Goal: Task Accomplishment & Management: Complete application form

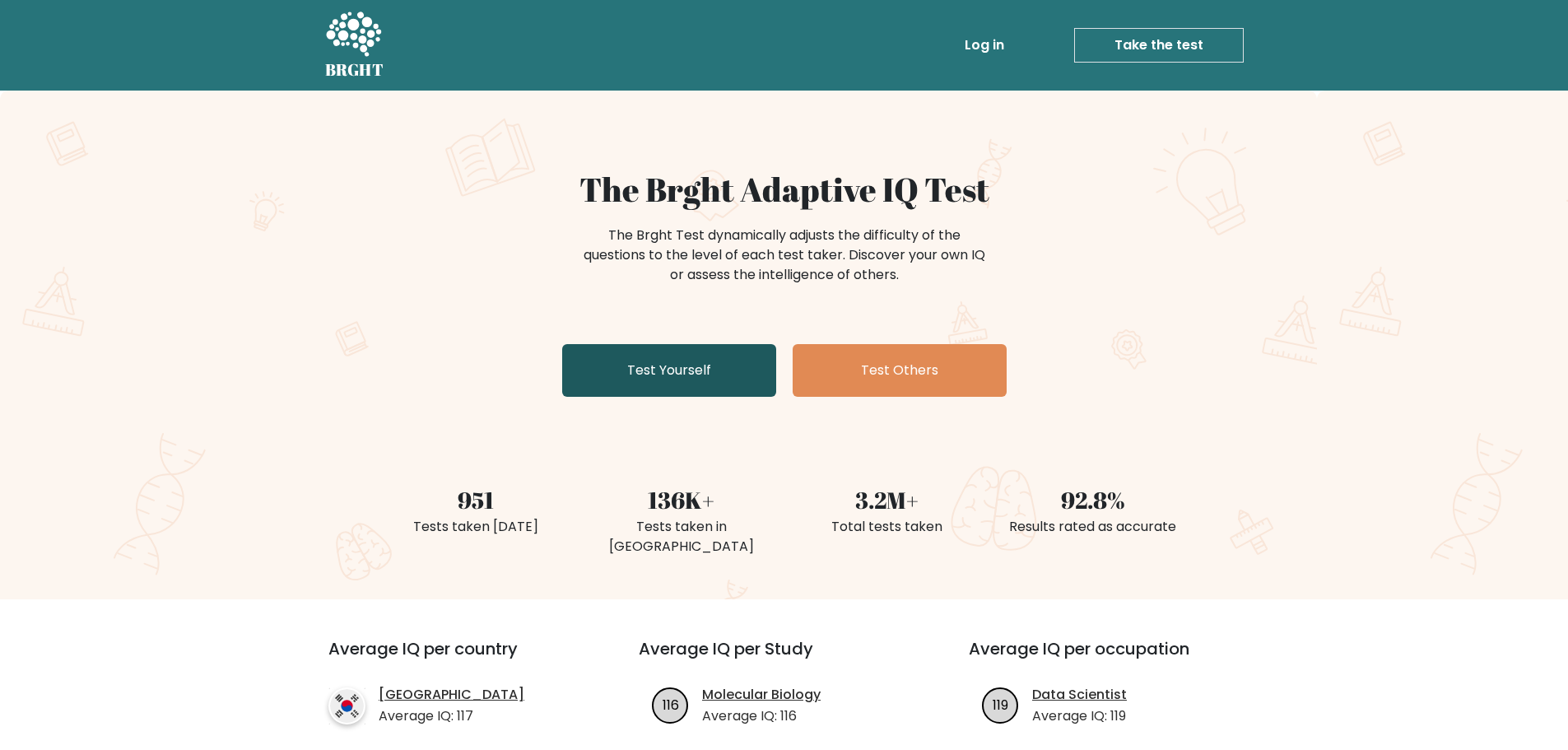
click at [695, 366] on link "Test Yourself" at bounding box center [670, 370] width 214 height 53
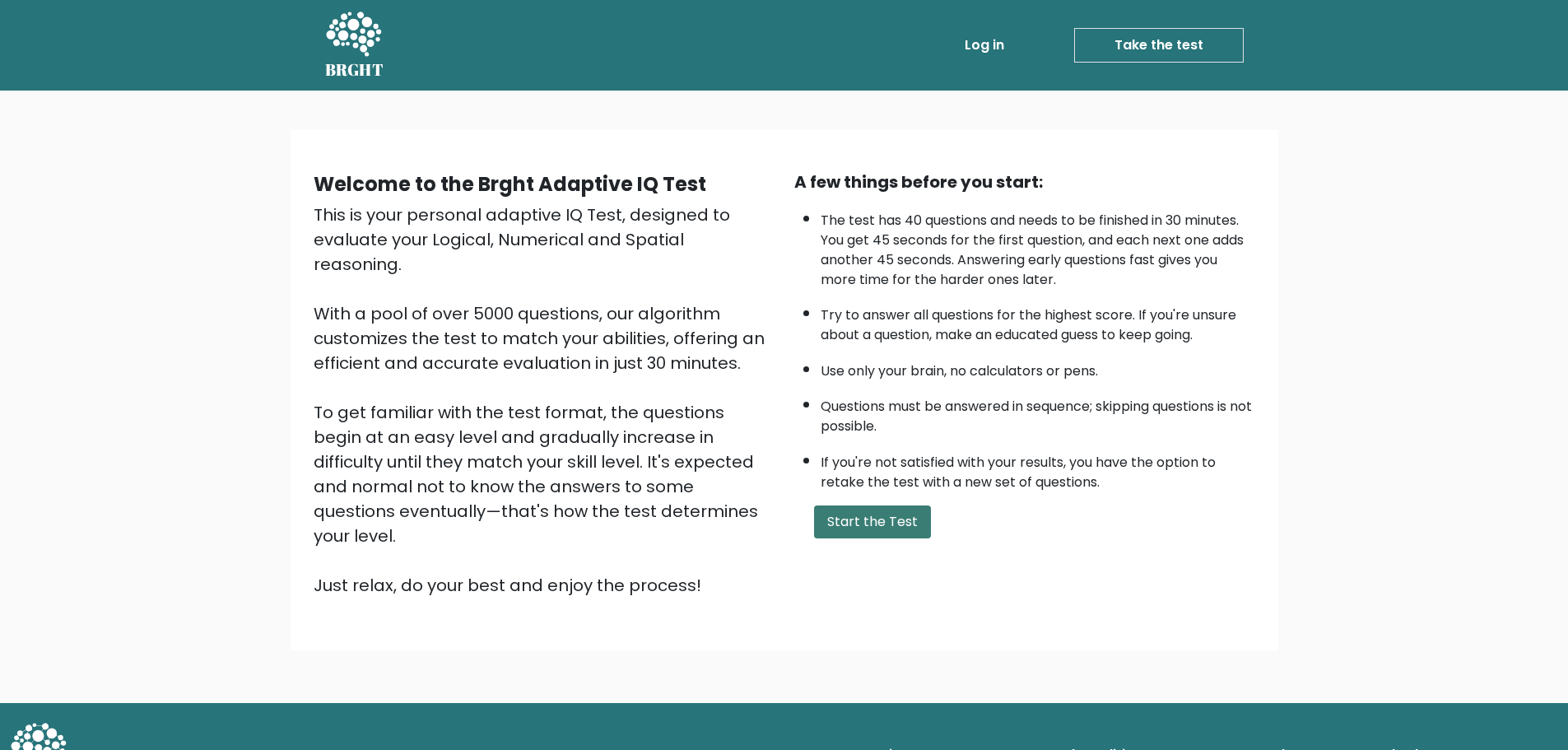
click at [852, 520] on button "Start the Test" at bounding box center [873, 521] width 117 height 33
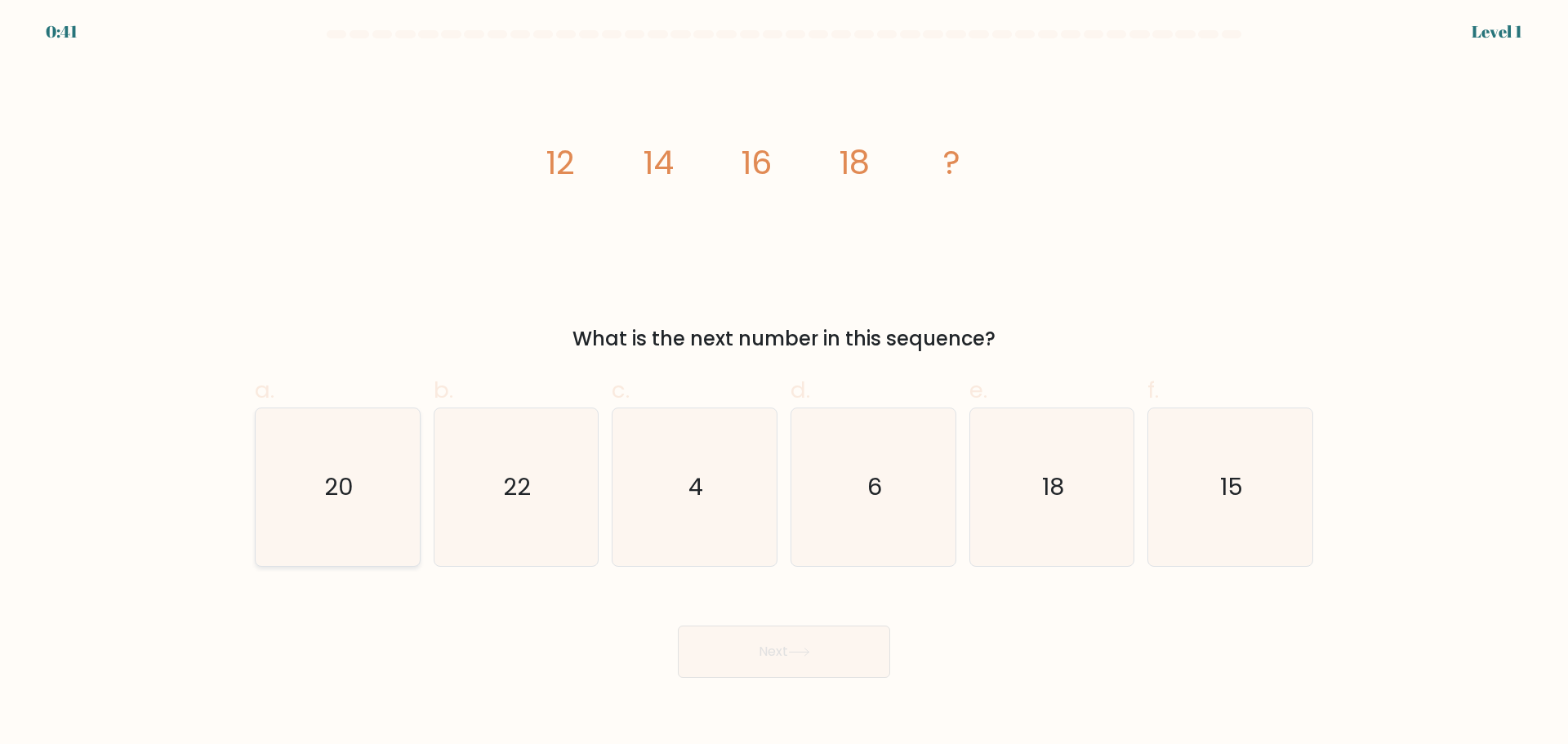
click at [308, 483] on icon "20" at bounding box center [337, 487] width 157 height 157
click at [784, 383] on input "a. 20" at bounding box center [784, 377] width 1 height 11
radio input "true"
click at [753, 651] on button "Next" at bounding box center [784, 652] width 212 height 52
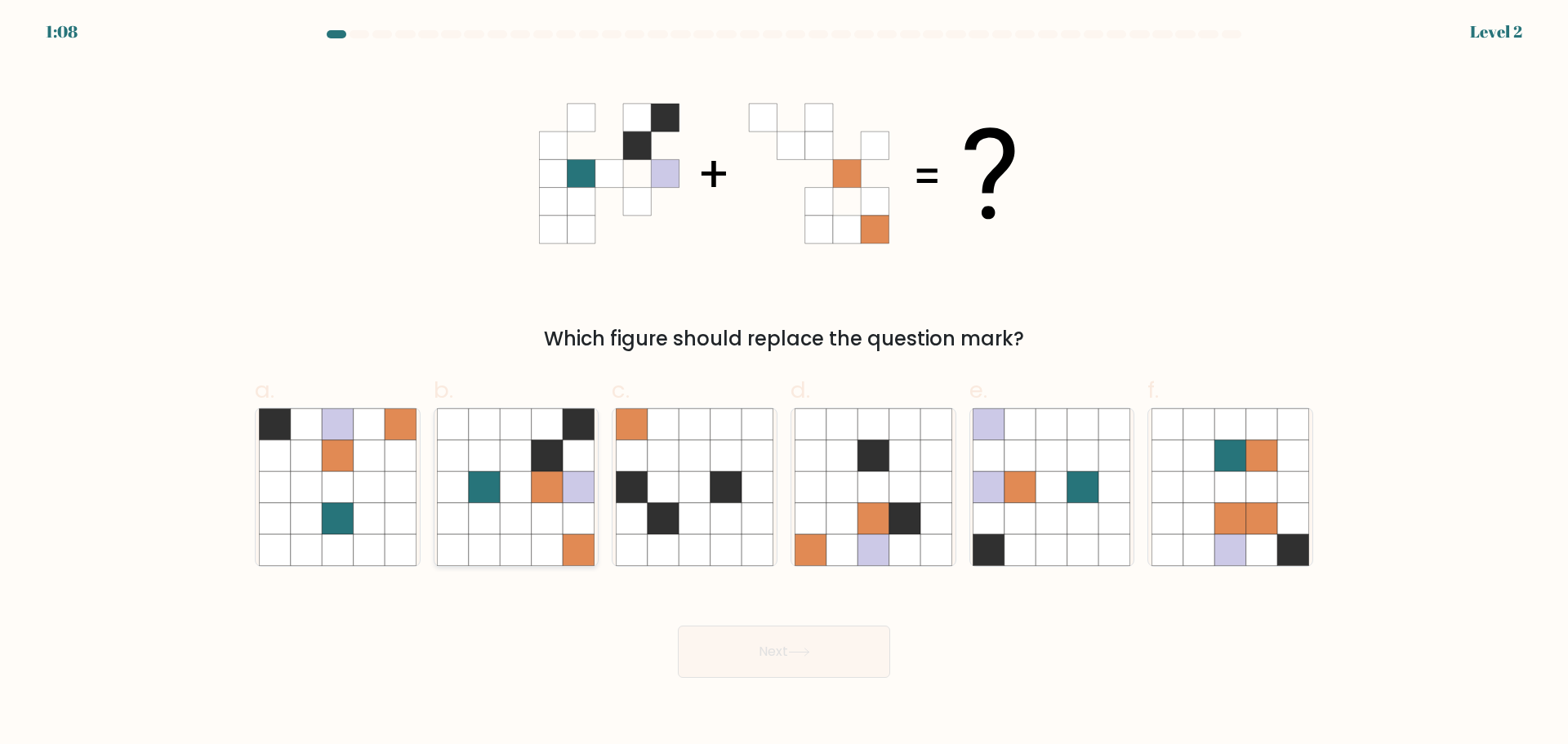
click at [515, 516] on icon at bounding box center [517, 518] width 31 height 31
click at [784, 383] on input "b." at bounding box center [784, 377] width 1 height 11
radio input "true"
click at [835, 657] on button "Next" at bounding box center [784, 652] width 212 height 52
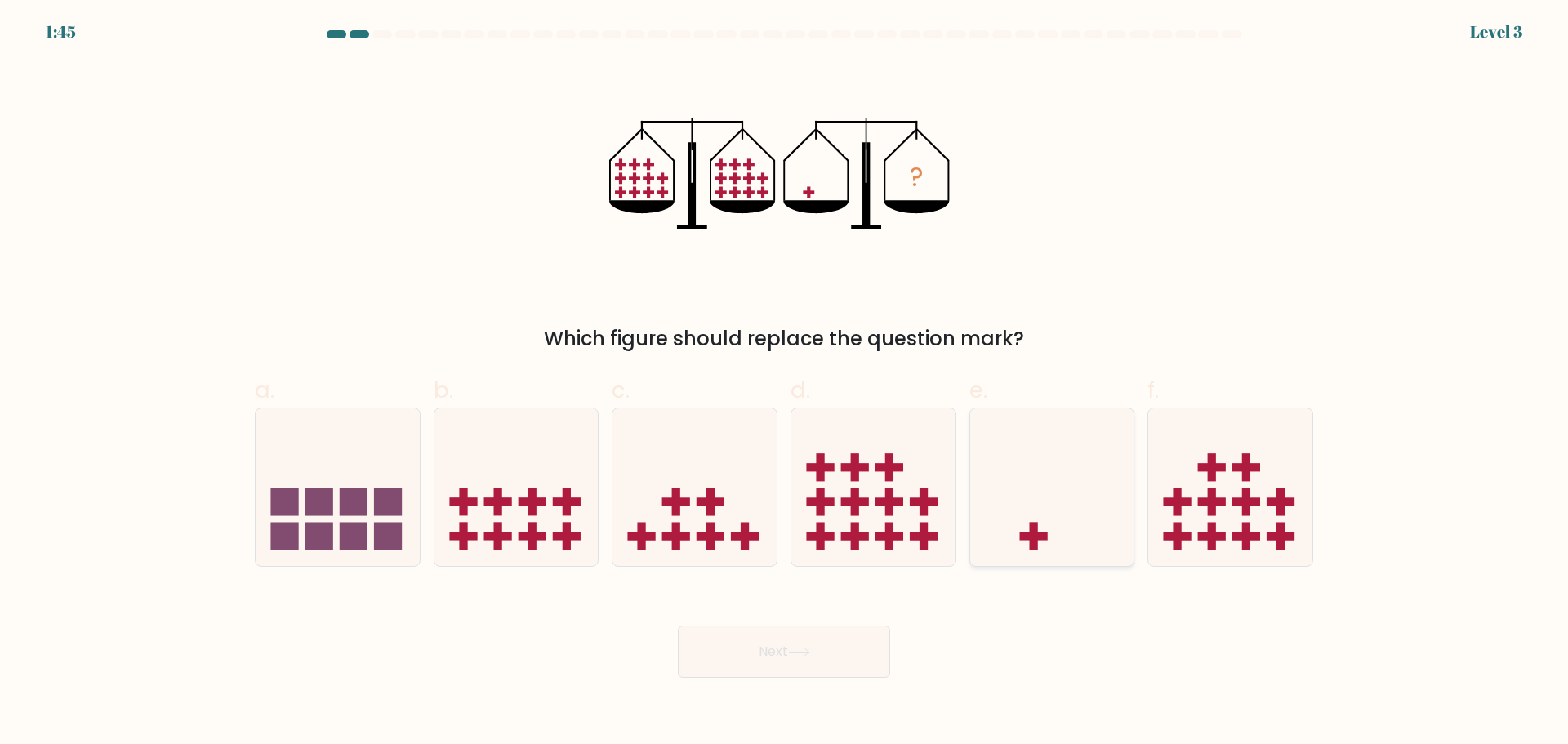
click at [1050, 529] on icon at bounding box center [1051, 486] width 164 height 136
click at [785, 383] on input "e." at bounding box center [784, 377] width 1 height 11
radio input "true"
click at [779, 652] on button "Next" at bounding box center [784, 652] width 212 height 52
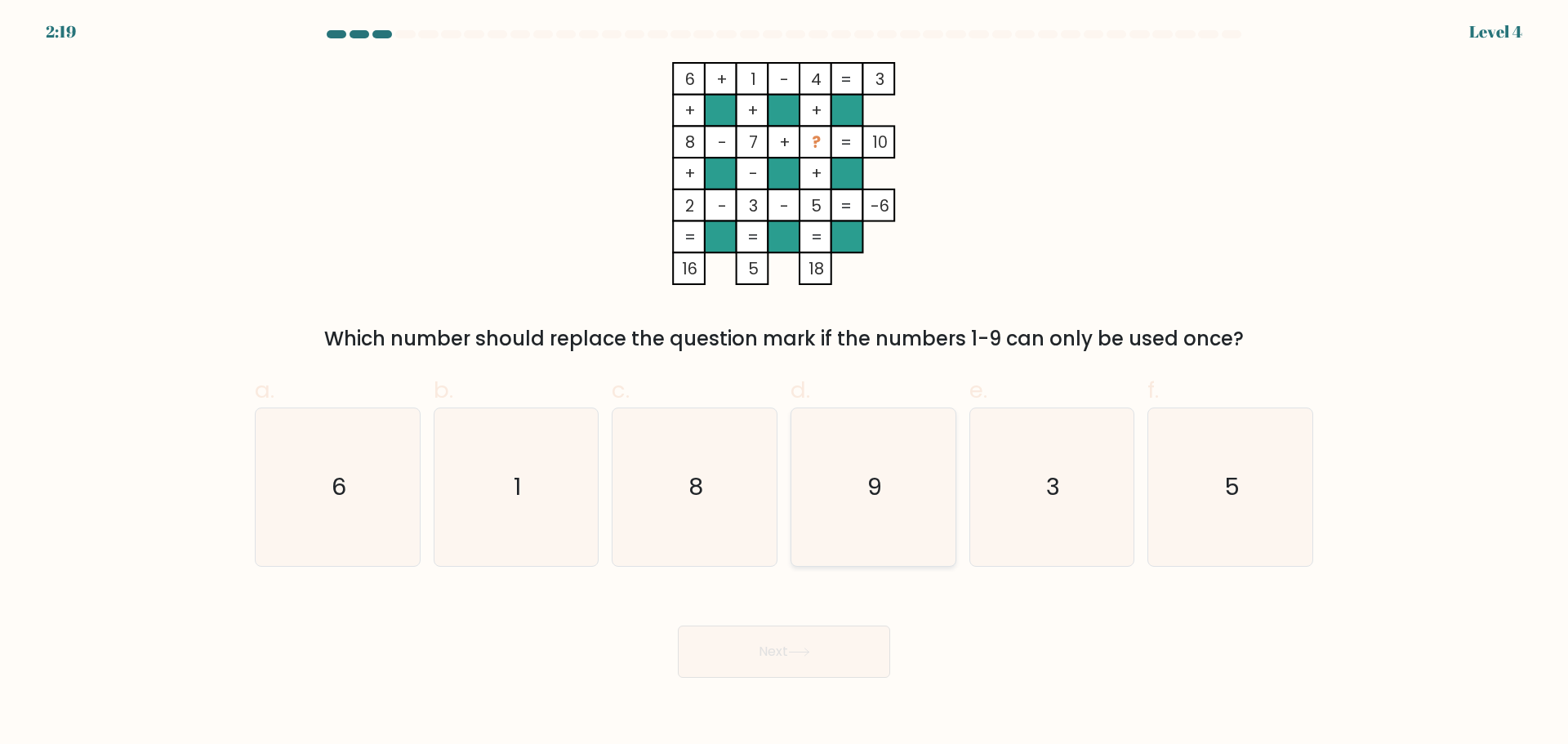
click at [902, 485] on icon "9" at bounding box center [873, 487] width 157 height 157
click at [785, 383] on input "d. 9" at bounding box center [784, 377] width 1 height 11
radio input "true"
click at [854, 657] on button "Next" at bounding box center [784, 652] width 212 height 52
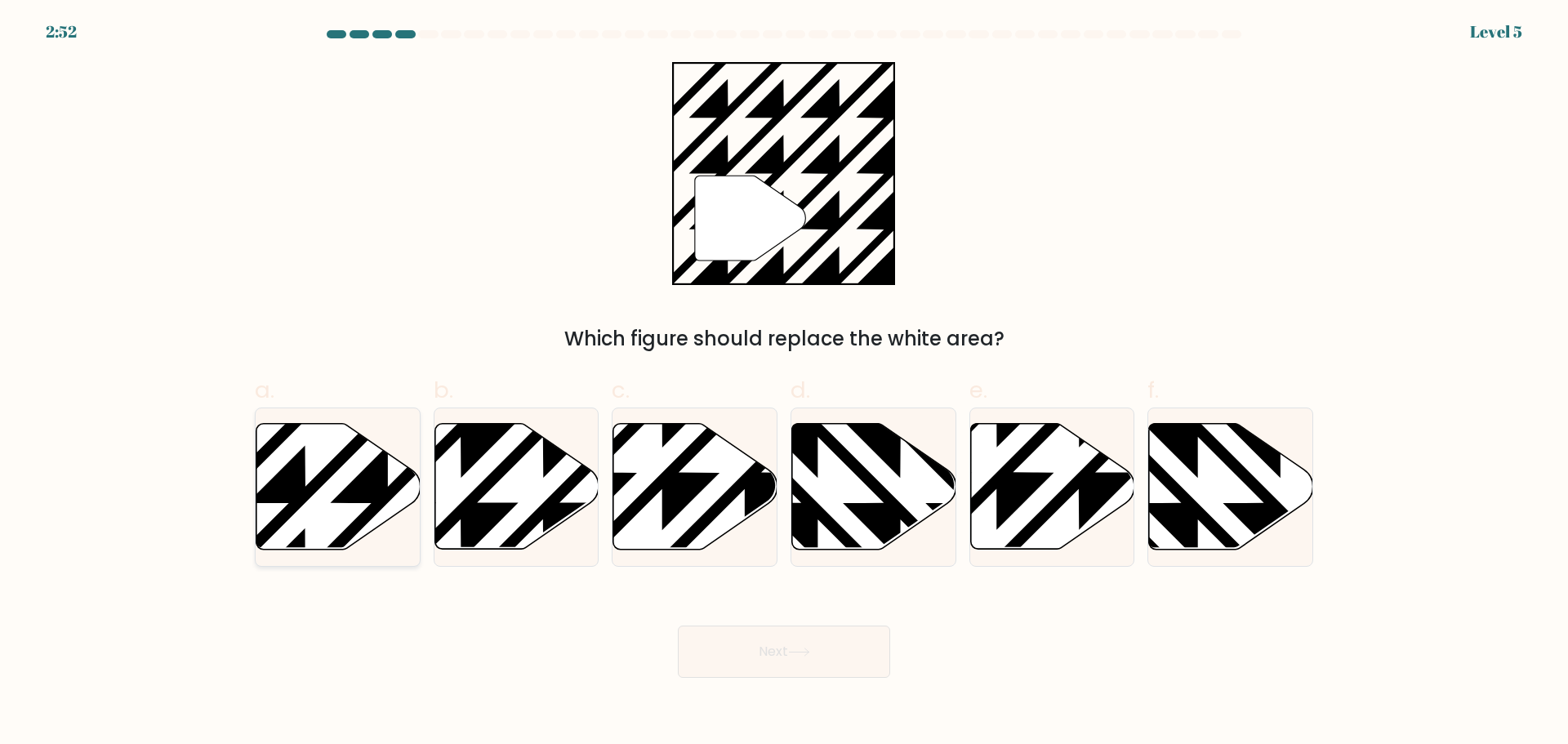
click at [347, 490] on icon at bounding box center [388, 420] width 331 height 331
click at [784, 383] on input "a." at bounding box center [784, 377] width 1 height 11
radio input "true"
click at [803, 651] on icon at bounding box center [799, 652] width 22 height 9
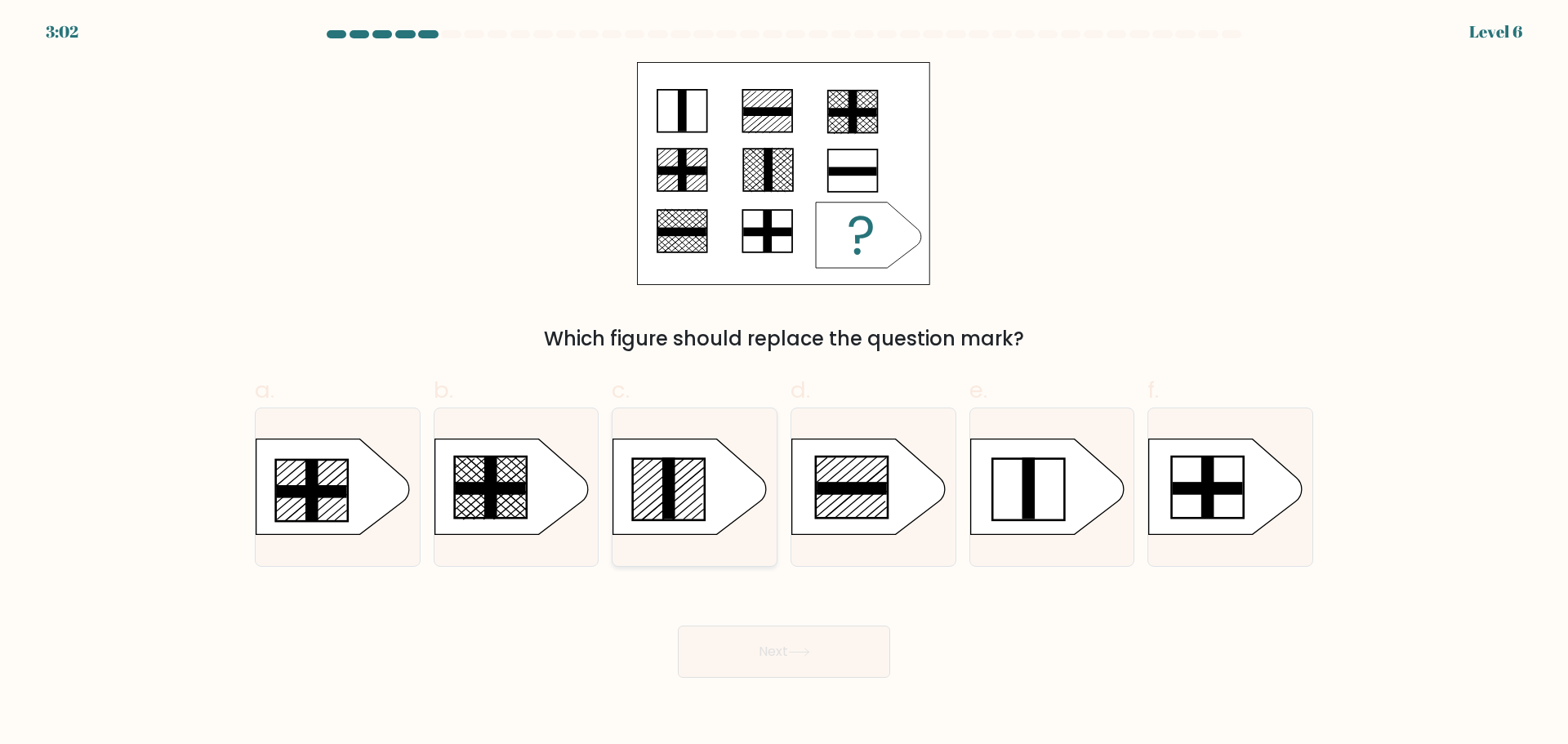
click at [693, 498] on icon at bounding box center [690, 486] width 153 height 95
click at [784, 383] on input "c." at bounding box center [784, 377] width 1 height 11
radio input "true"
click at [819, 657] on button "Next" at bounding box center [784, 652] width 212 height 52
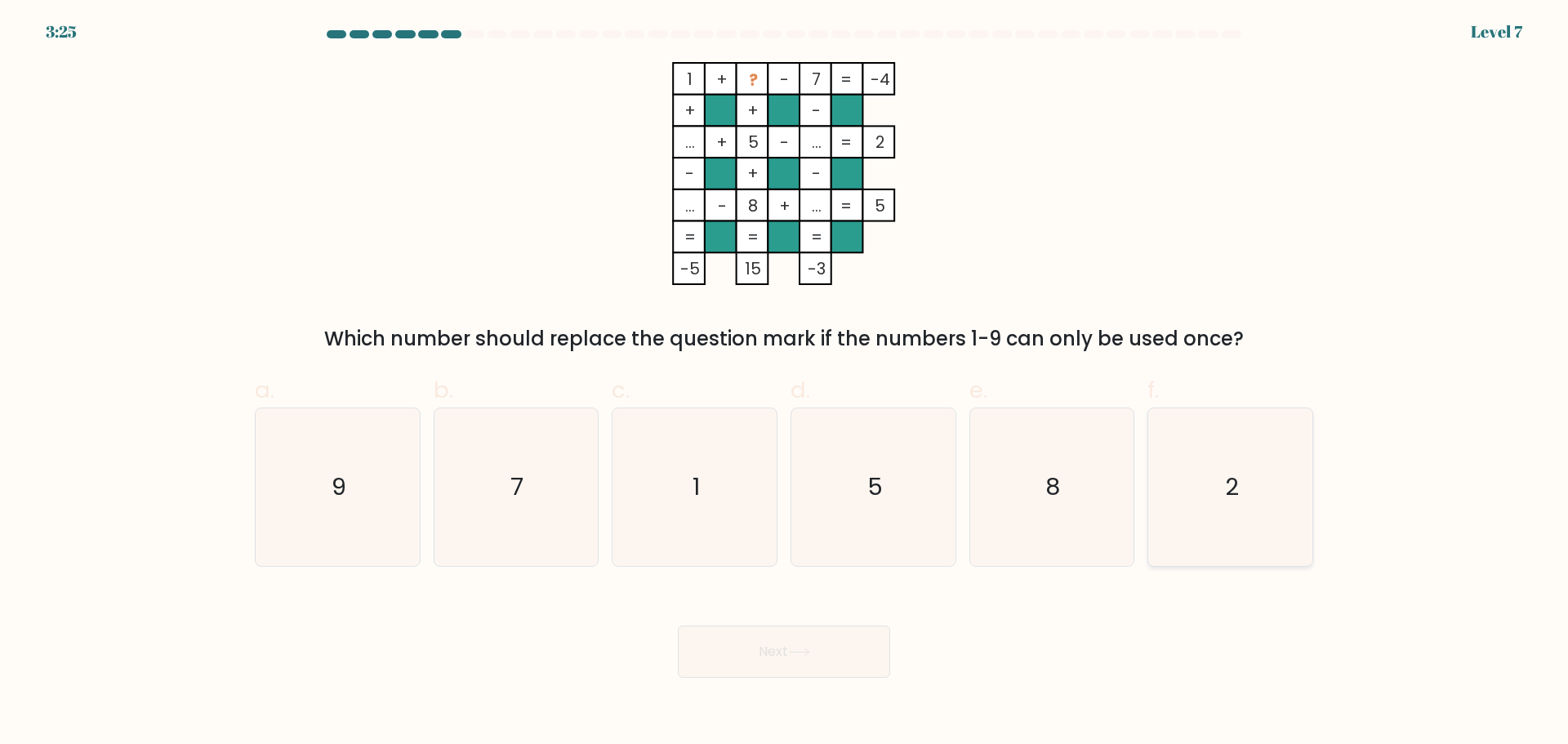
click at [1195, 477] on icon "2" at bounding box center [1230, 487] width 157 height 157
click at [785, 383] on input "f. 2" at bounding box center [784, 377] width 1 height 11
radio input "true"
click at [816, 657] on button "Next" at bounding box center [784, 652] width 212 height 52
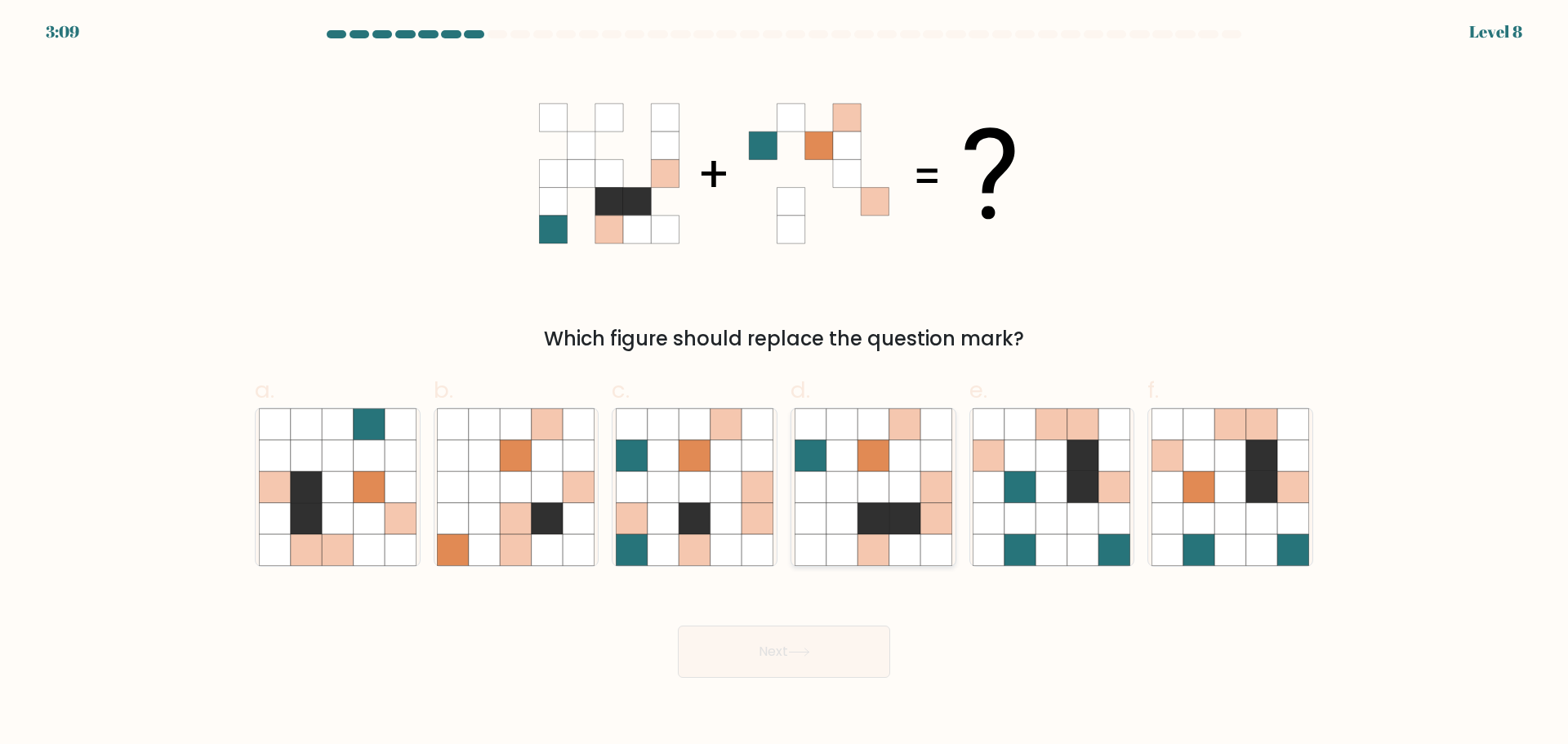
click at [880, 448] on icon at bounding box center [873, 455] width 31 height 31
click at [785, 383] on input "d." at bounding box center [784, 377] width 1 height 11
radio input "true"
click at [836, 662] on button "Next" at bounding box center [784, 652] width 212 height 52
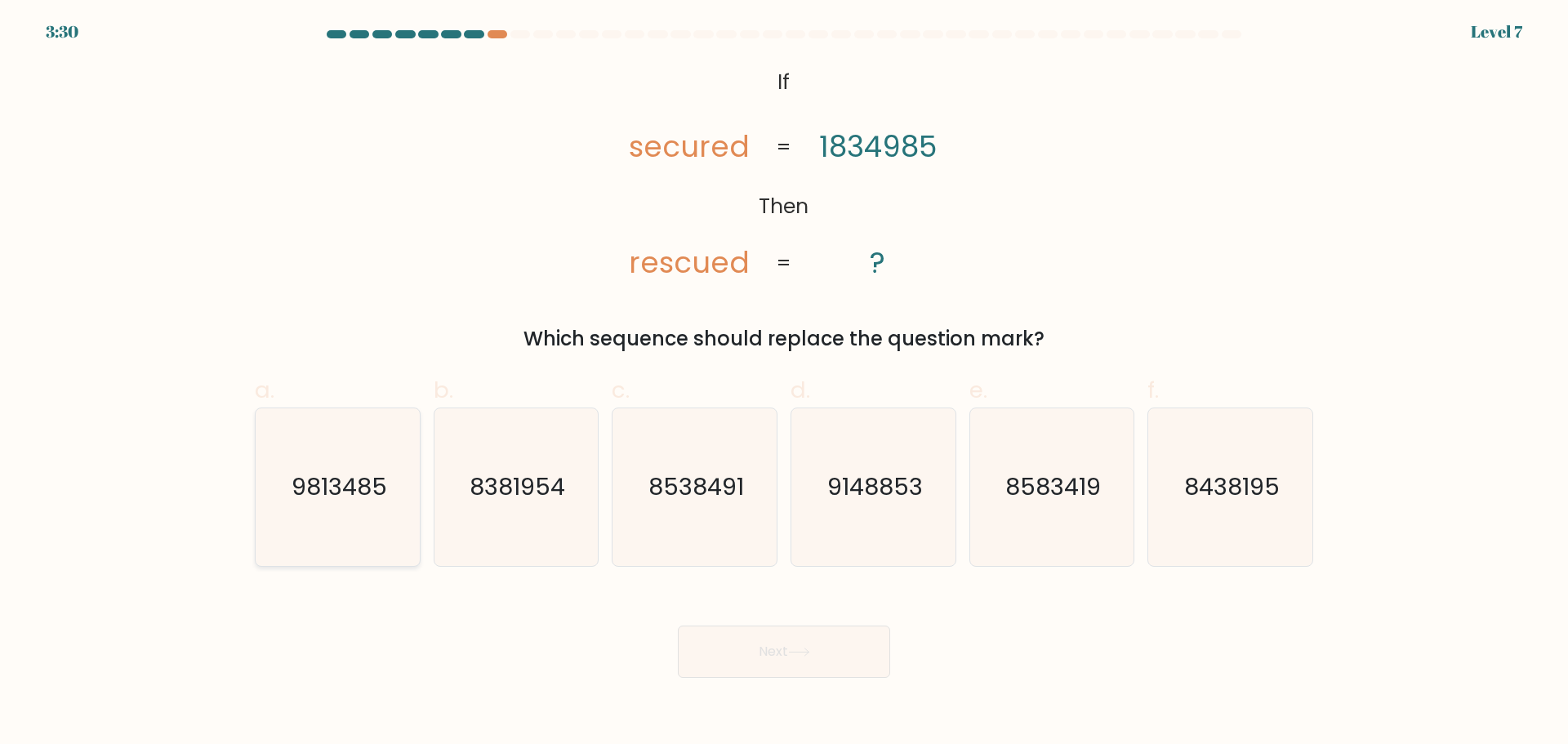
click at [336, 516] on icon "9813485" at bounding box center [337, 487] width 157 height 157
click at [784, 383] on input "a. 9813485" at bounding box center [784, 377] width 1 height 11
radio input "true"
click at [817, 653] on button "Next" at bounding box center [784, 652] width 212 height 52
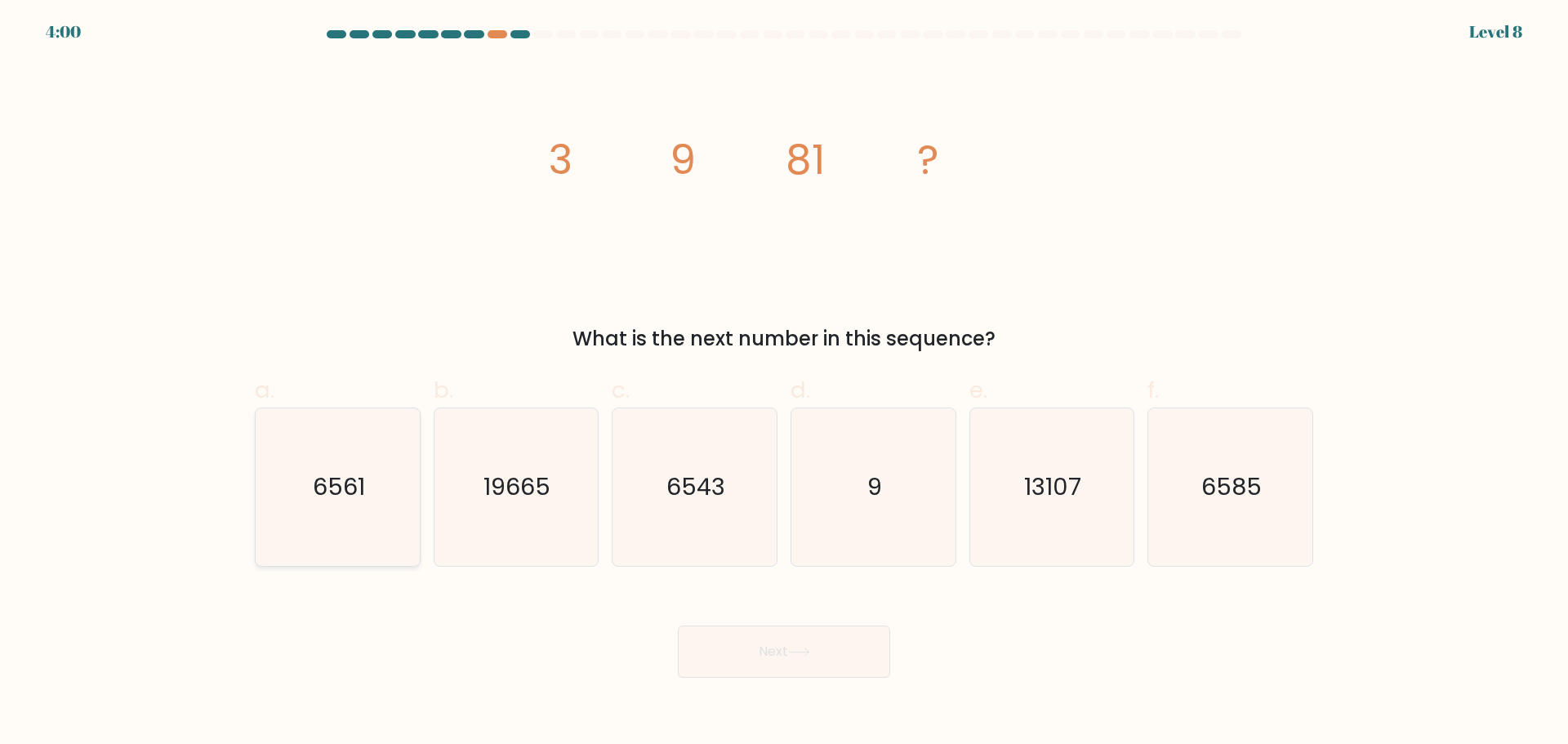
click at [377, 459] on icon "6561" at bounding box center [337, 487] width 157 height 157
click at [784, 383] on input "a. 6561" at bounding box center [784, 377] width 1 height 11
radio input "true"
click at [737, 660] on button "Next" at bounding box center [784, 652] width 212 height 52
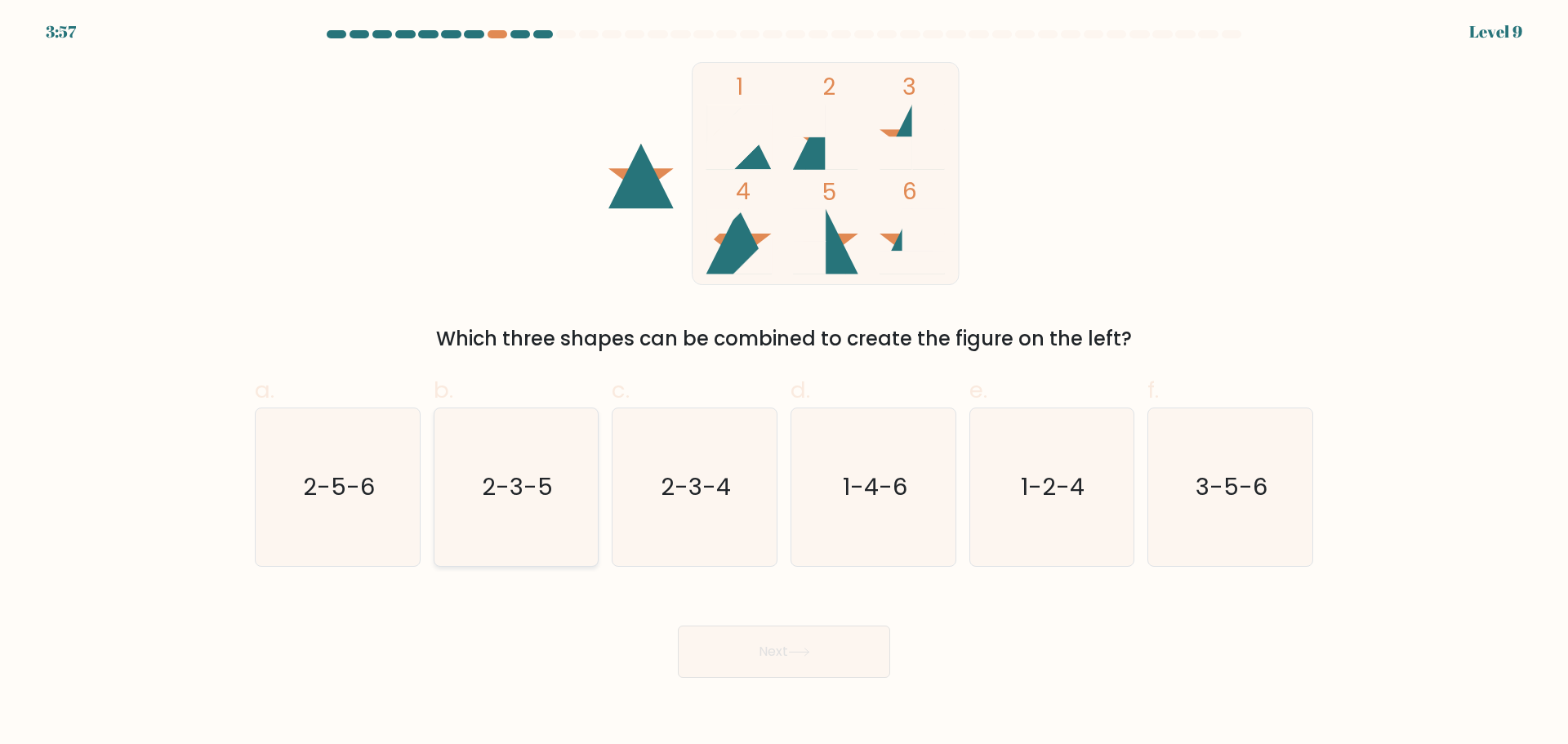
click at [539, 486] on text "2-3-5" at bounding box center [517, 486] width 71 height 32
click at [784, 383] on input "b. 2-3-5" at bounding box center [784, 377] width 1 height 11
radio input "true"
click at [855, 651] on button "Next" at bounding box center [784, 652] width 212 height 52
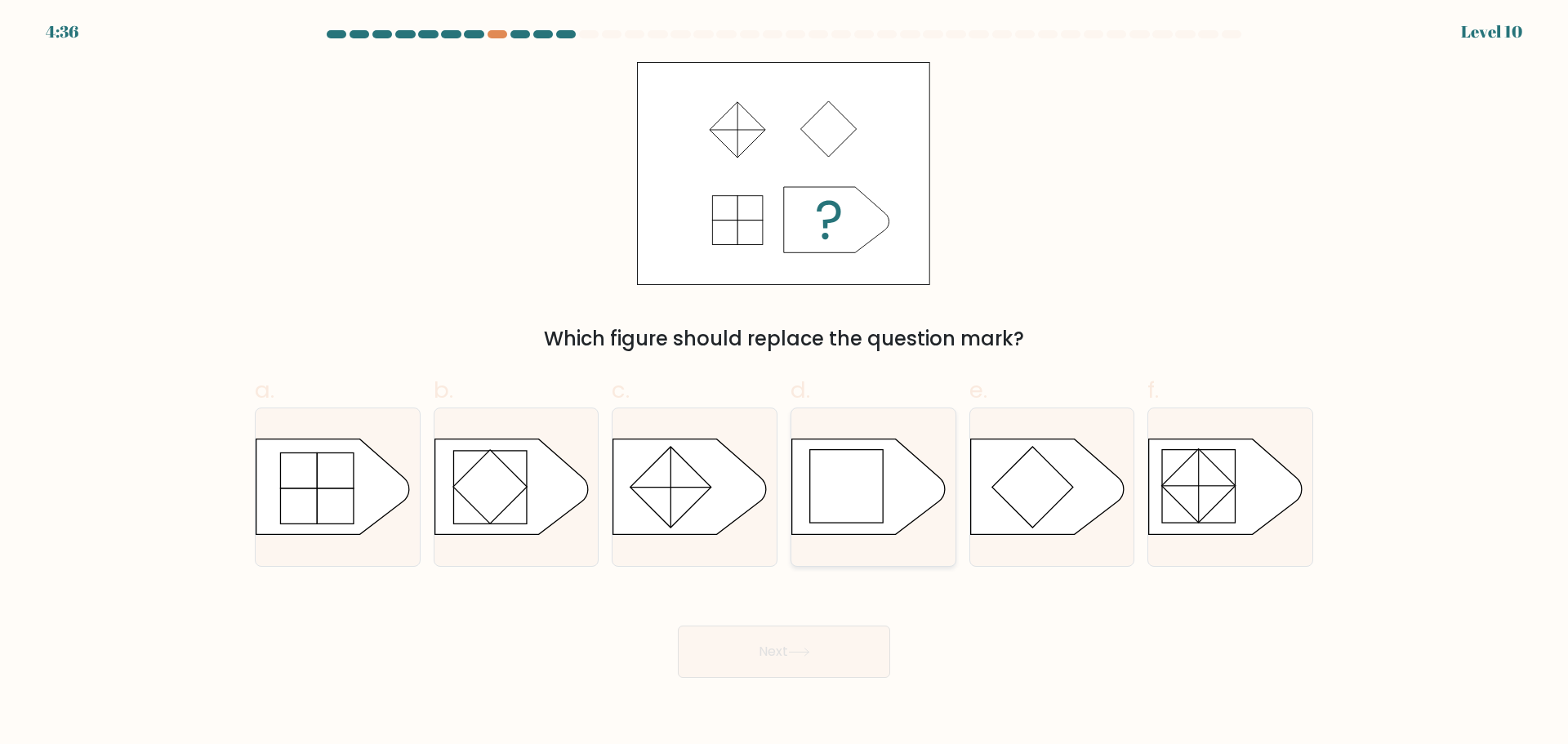
click at [833, 497] on rect at bounding box center [847, 486] width 74 height 74
click at [785, 383] on input "d." at bounding box center [784, 377] width 1 height 11
radio input "true"
click at [835, 654] on button "Next" at bounding box center [784, 652] width 212 height 52
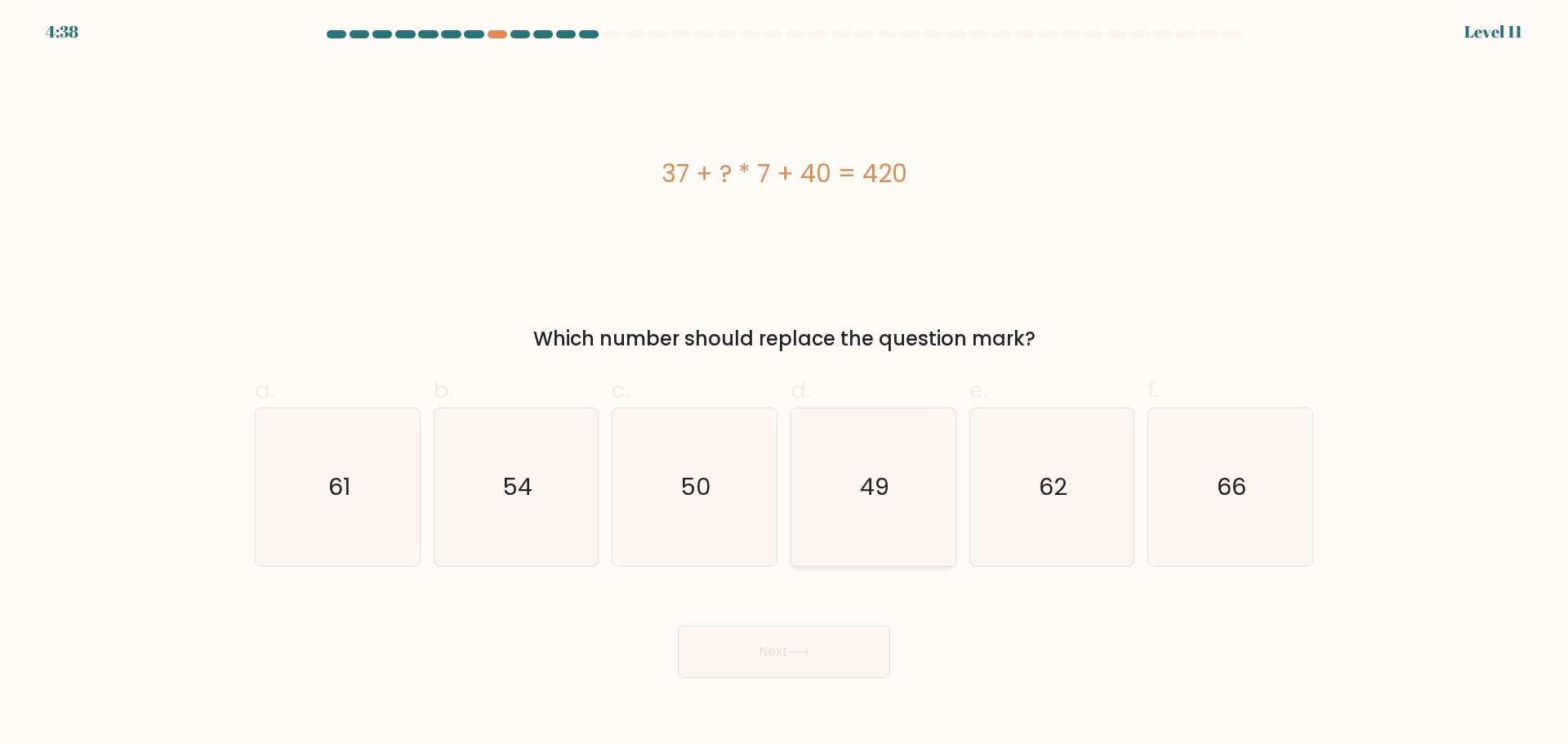
click at [878, 441] on icon "49" at bounding box center [873, 487] width 157 height 157
click at [785, 383] on input "d. 49" at bounding box center [784, 377] width 1 height 11
radio input "true"
click at [822, 656] on button "Next" at bounding box center [784, 652] width 212 height 52
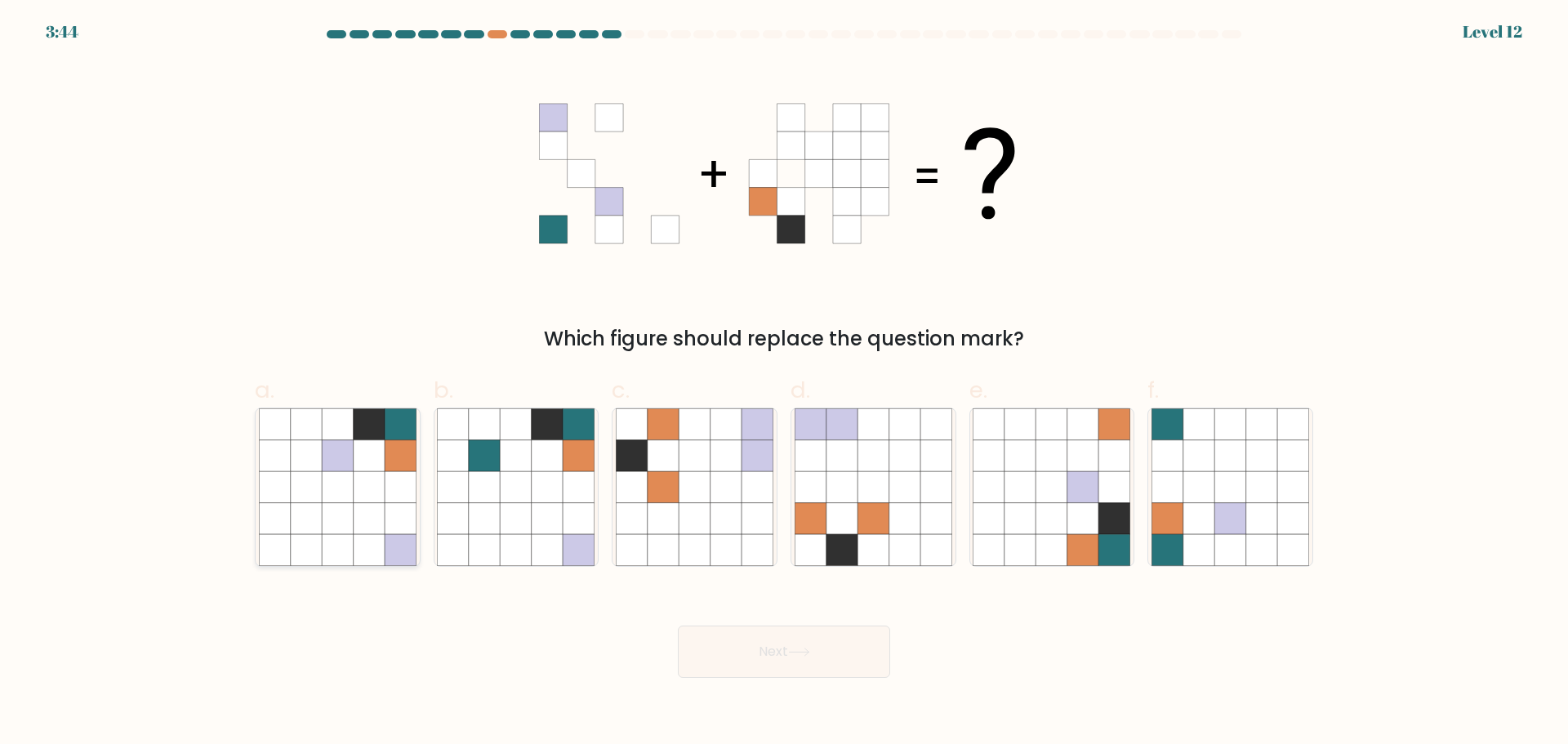
click at [385, 507] on icon at bounding box center [401, 518] width 31 height 31
click at [784, 383] on input "a." at bounding box center [784, 377] width 1 height 11
radio input "true"
click at [784, 653] on button "Next" at bounding box center [784, 652] width 212 height 52
